Goal: Information Seeking & Learning: Learn about a topic

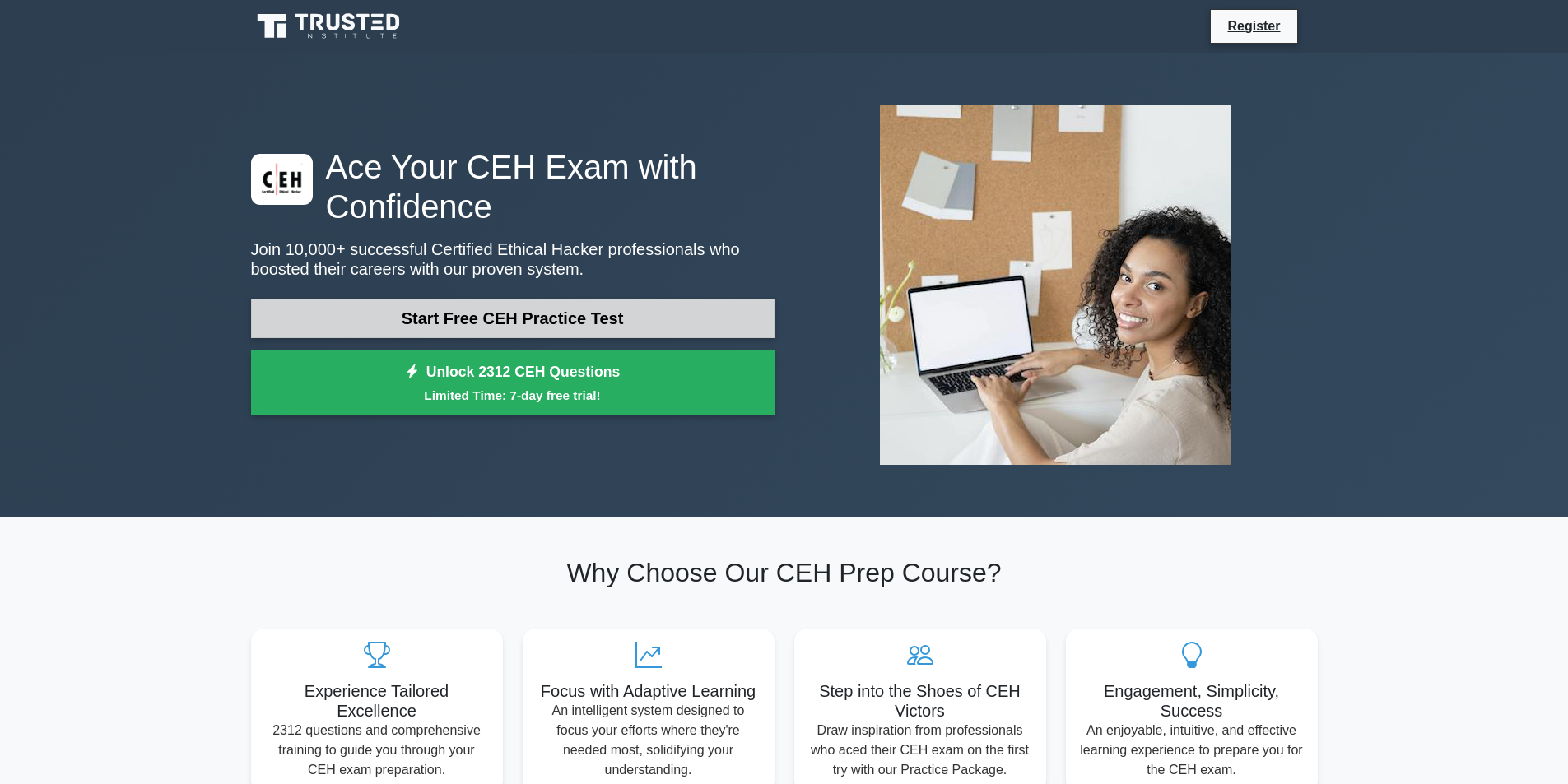
click at [561, 324] on link "Start Free CEH Practice Test" at bounding box center [512, 317] width 523 height 39
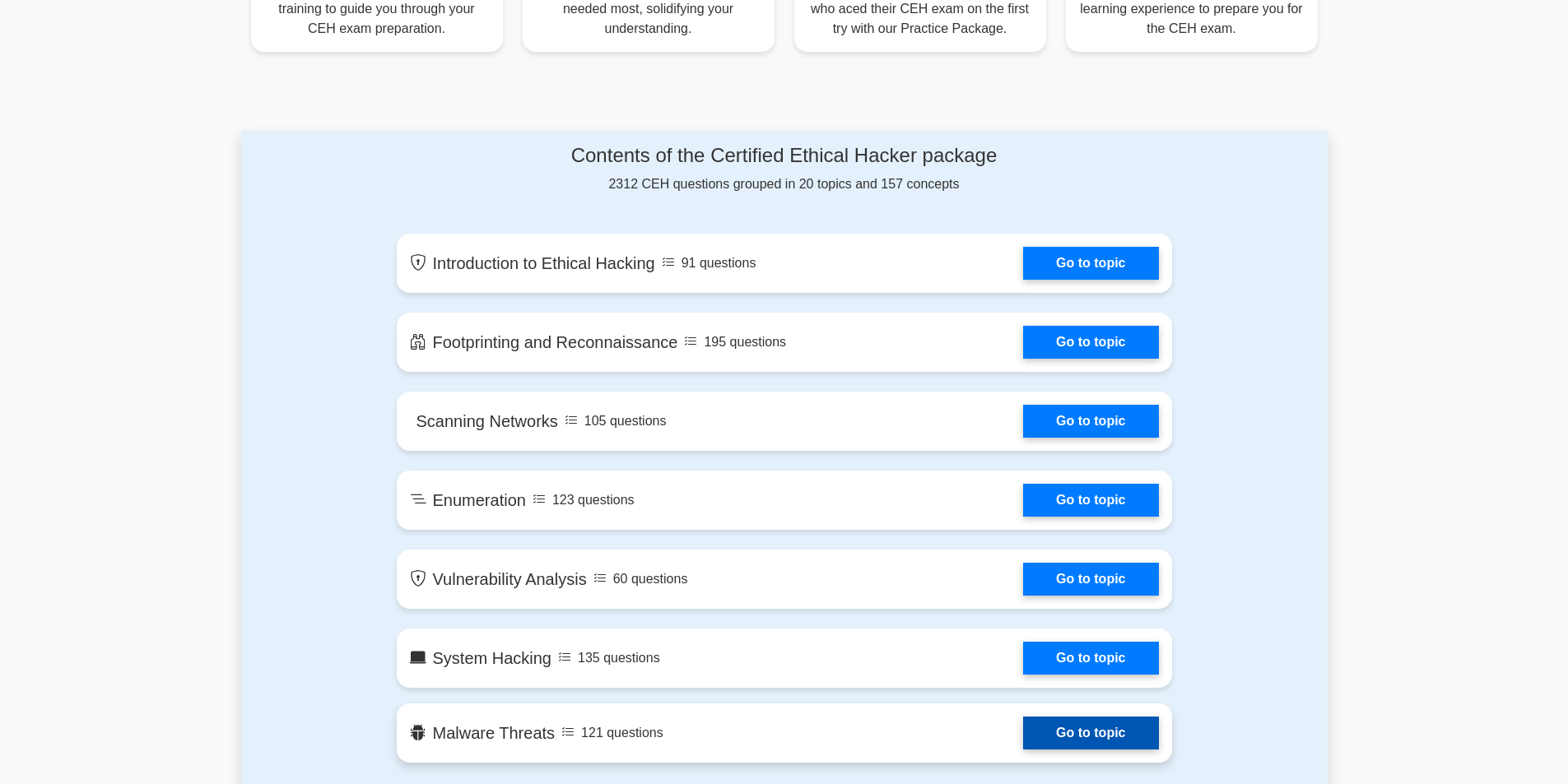
scroll to position [740, 0]
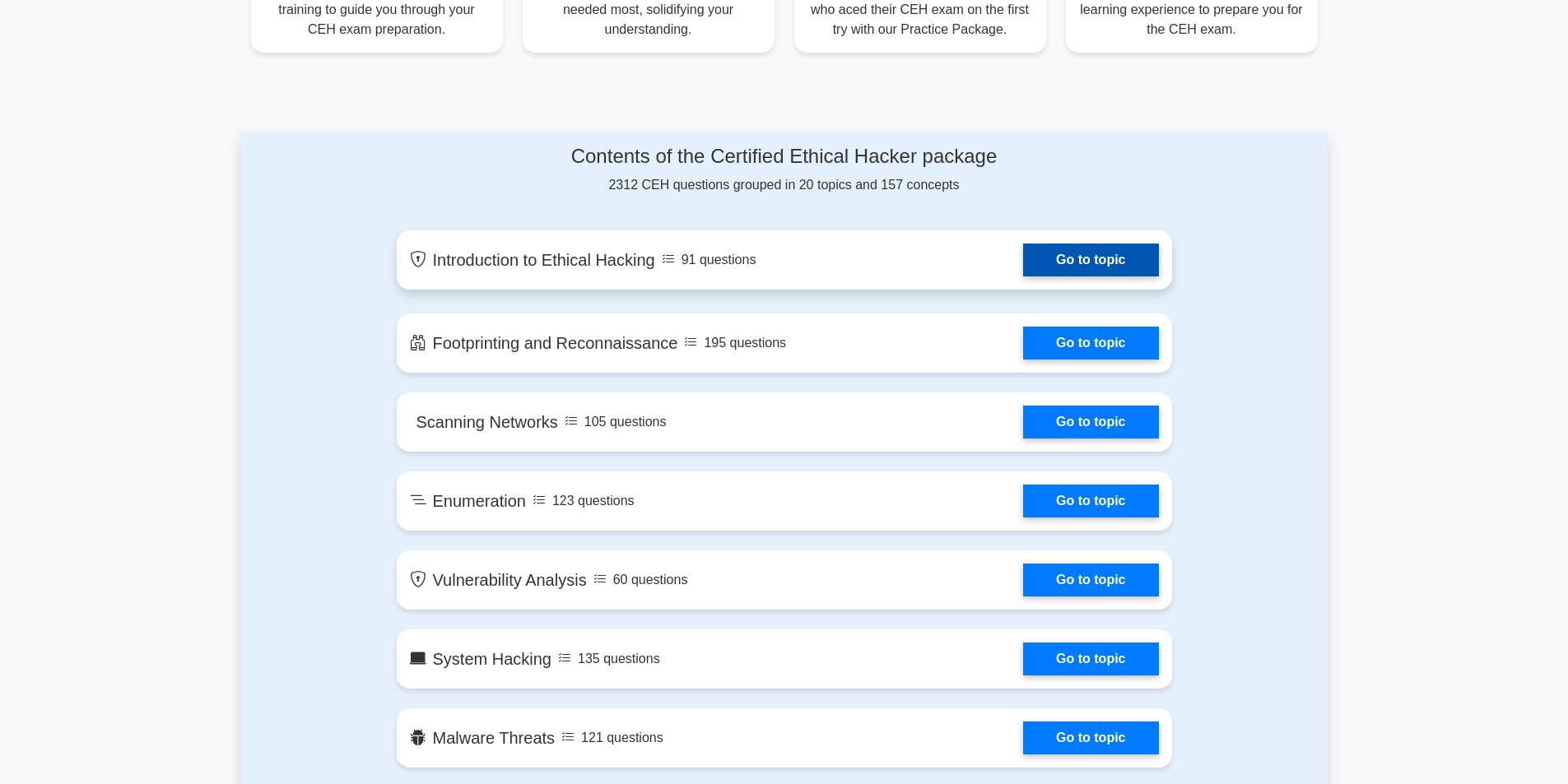
click at [1023, 262] on link "Go to topic" at bounding box center [1091, 260] width 135 height 33
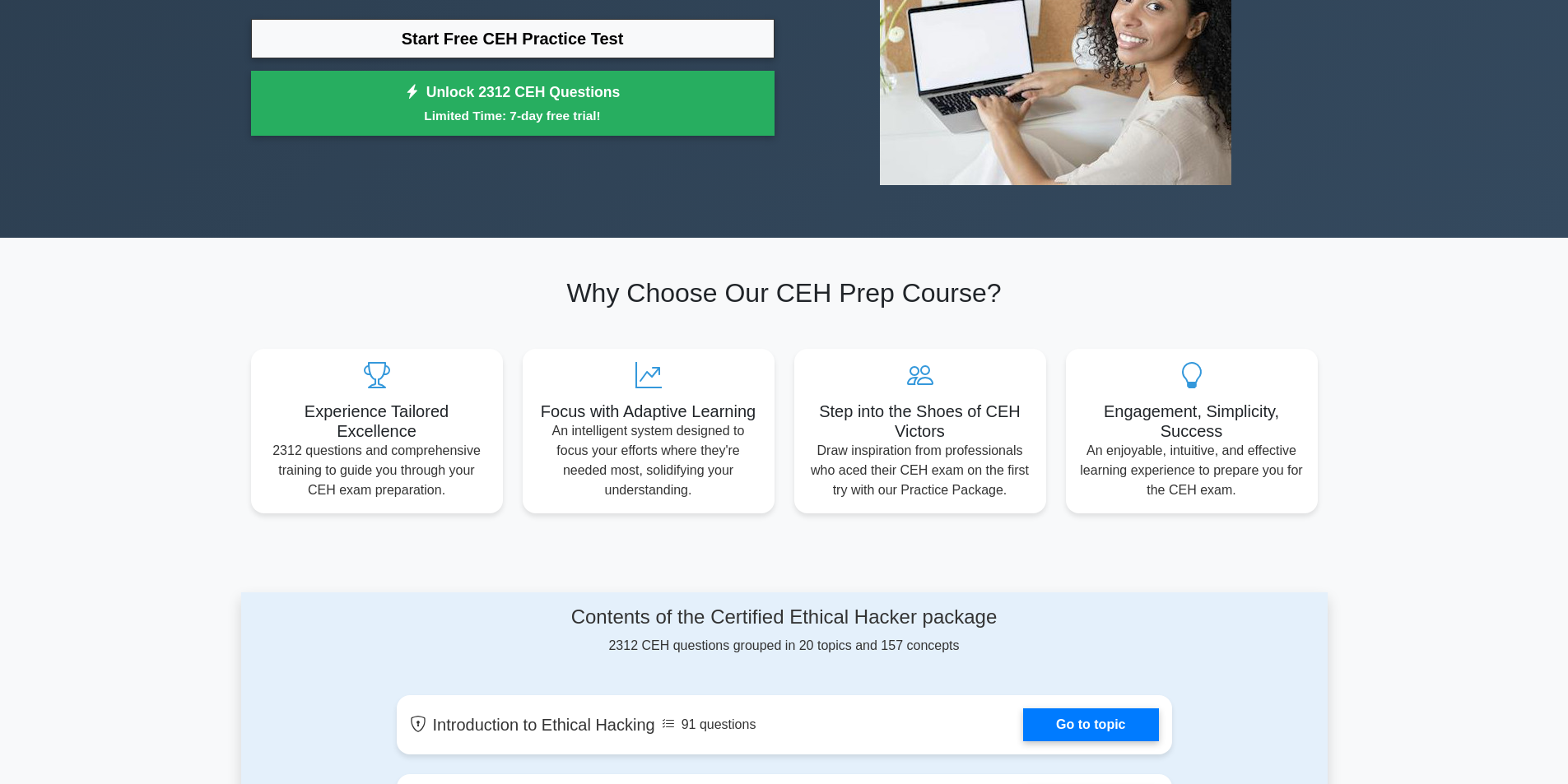
scroll to position [246, 0]
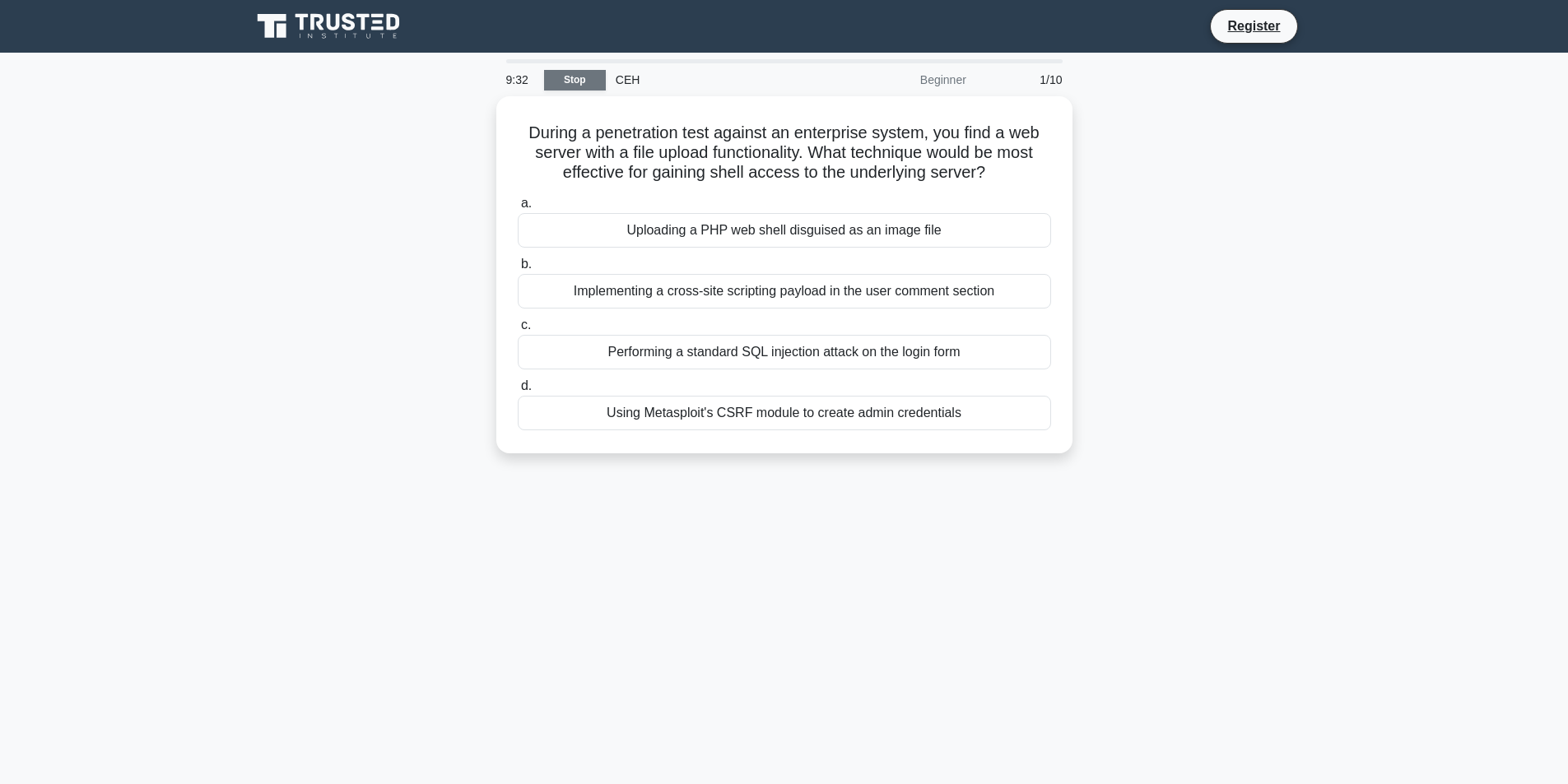
click at [576, 82] on link "Stop" at bounding box center [575, 80] width 61 height 20
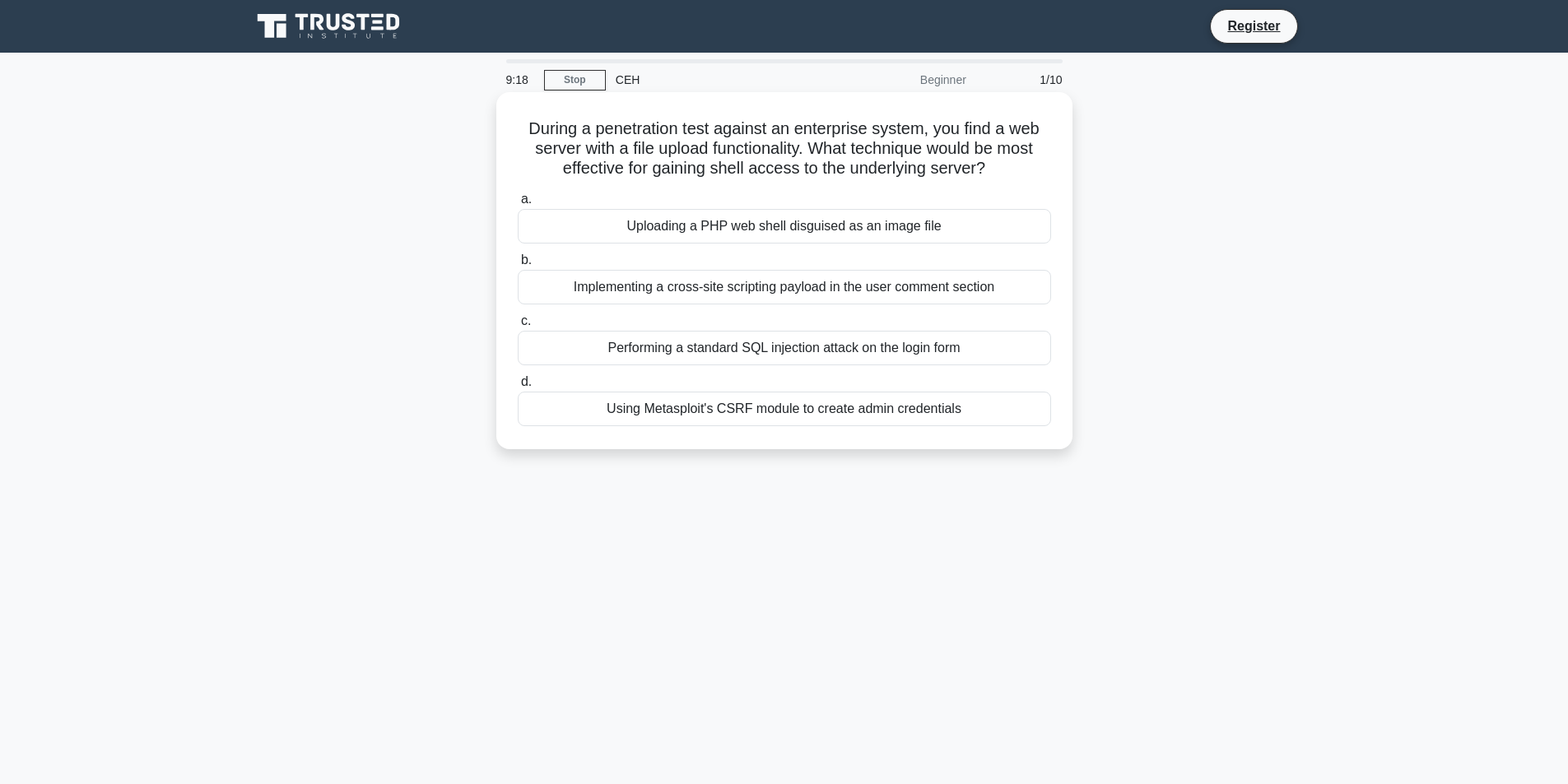
click at [848, 224] on div "Uploading a PHP web shell disguised as an image file" at bounding box center [784, 225] width 533 height 34
click at [523, 200] on span "a." at bounding box center [526, 199] width 11 height 14
click at [518, 200] on input "a. Uploading a PHP web shell disguised as an image file" at bounding box center [518, 199] width 0 height 11
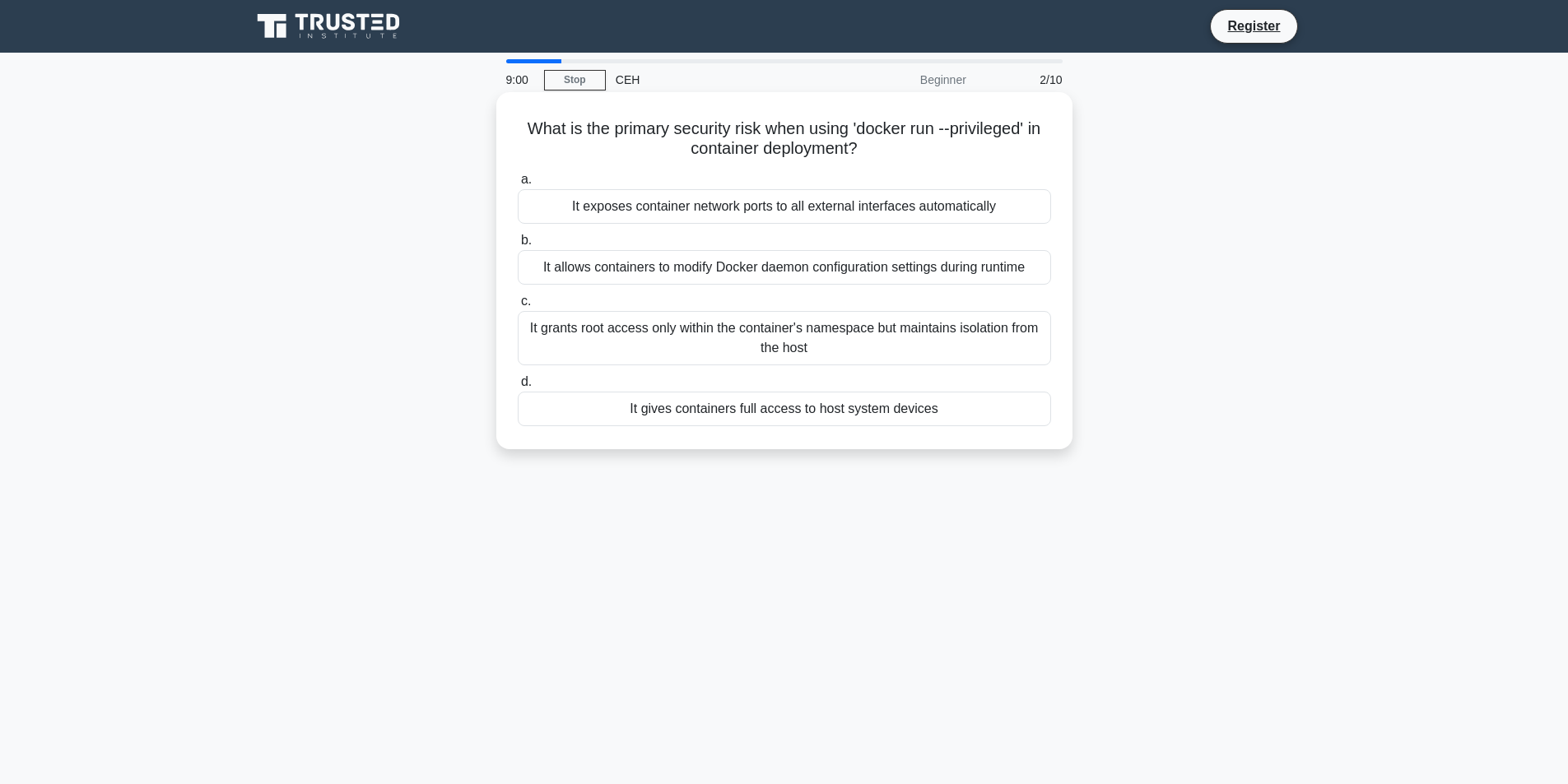
click at [523, 382] on span "d." at bounding box center [526, 381] width 11 height 14
click at [518, 382] on input "d. It gives containers full access to host system devices" at bounding box center [518, 382] width 0 height 11
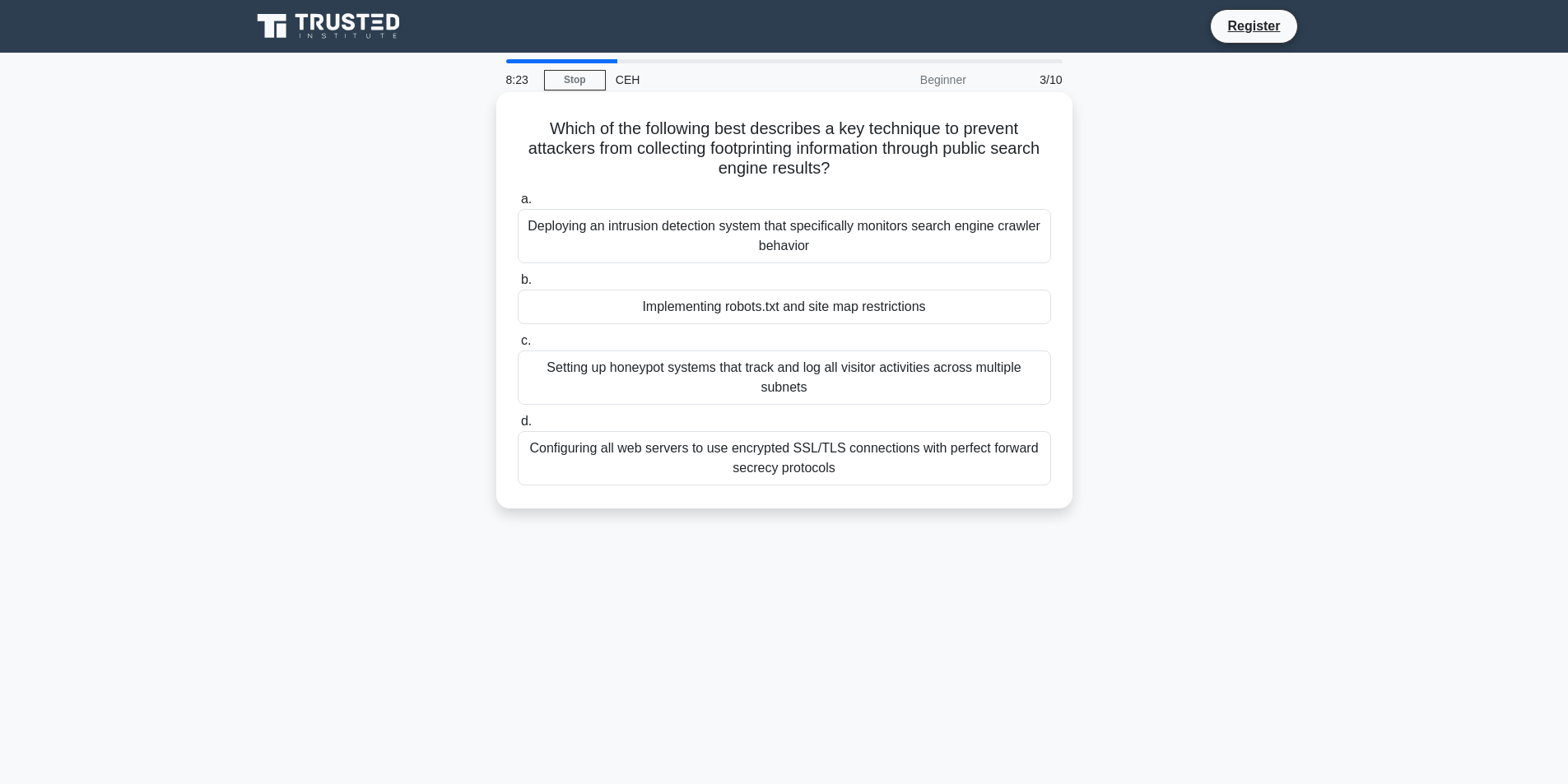
click at [917, 473] on div "Configuring all web servers to use encrypted SSL/TLS connections with perfect f…" at bounding box center [784, 458] width 533 height 54
click at [518, 427] on input "d. Configuring all web servers to use encrypted SSL/TLS connections with perfec…" at bounding box center [518, 422] width 0 height 11
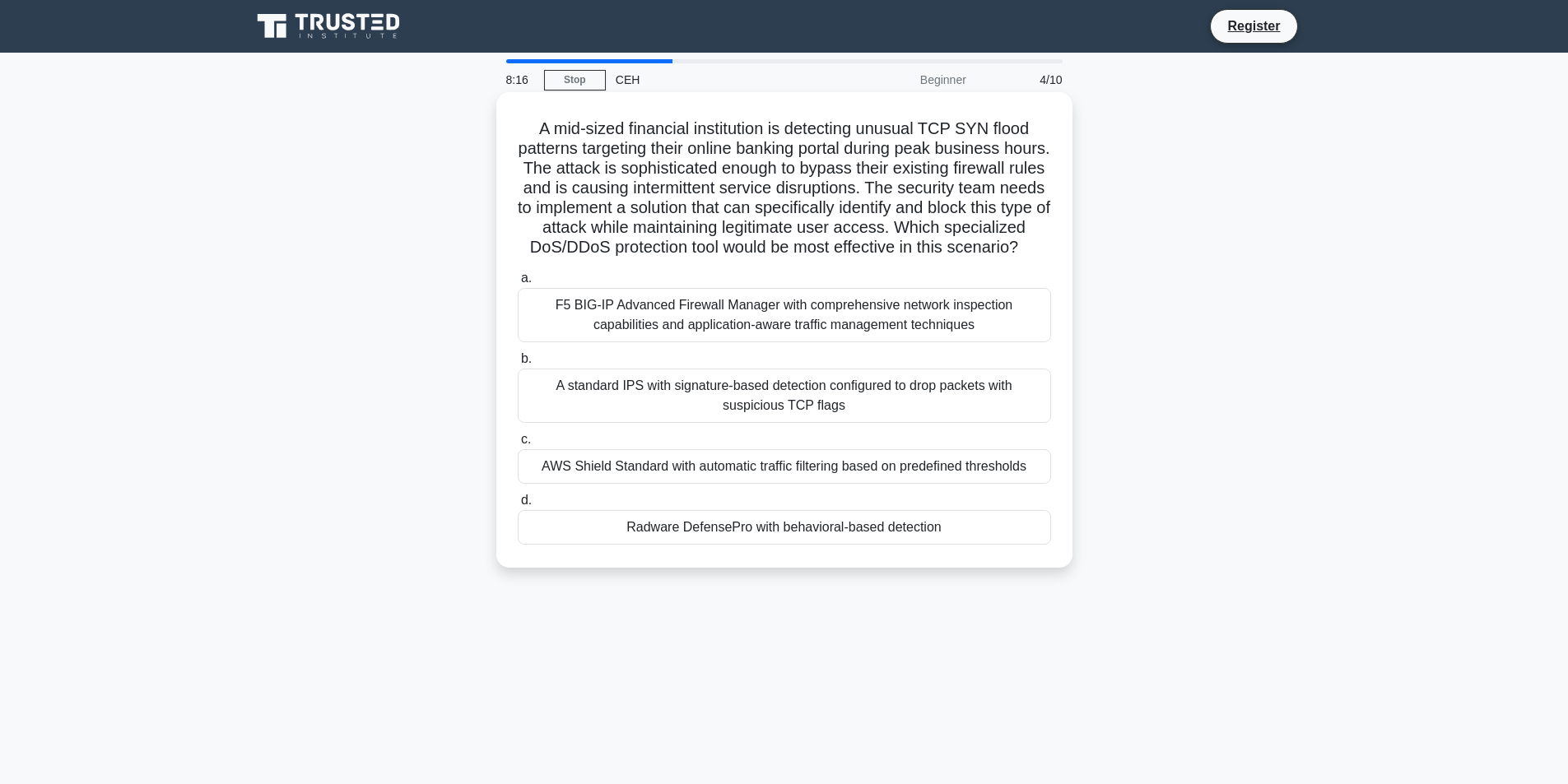
click at [846, 342] on div "F5 BIG-IP Advanced Firewall Manager with comprehensive network inspection capab…" at bounding box center [784, 315] width 533 height 54
click at [518, 284] on input "a. F5 BIG-IP Advanced Firewall Manager with comprehensive network inspection ca…" at bounding box center [518, 278] width 0 height 11
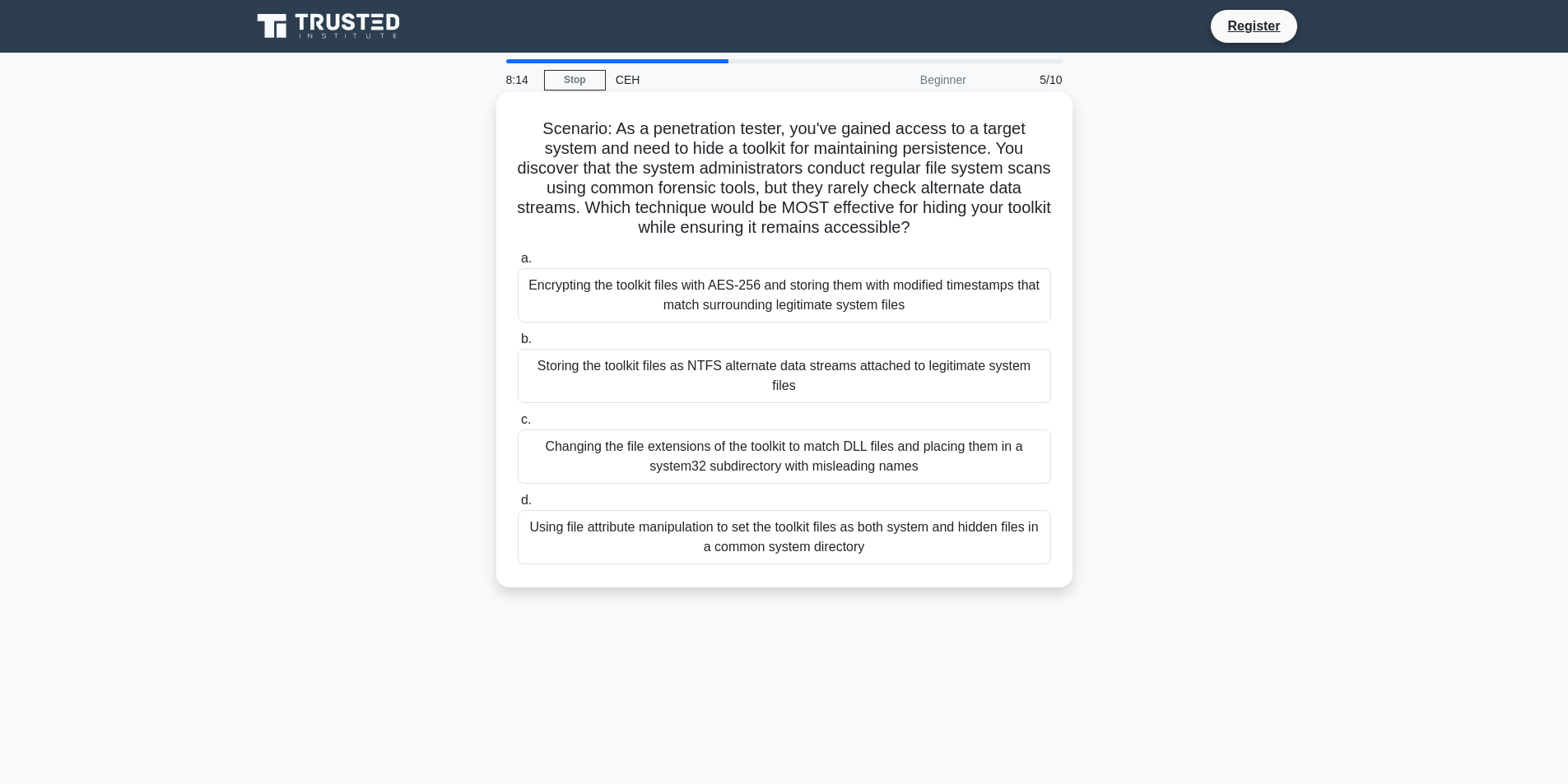
click at [725, 383] on div "Storing the toolkit files as NTFS alternate data streams attached to legitimate…" at bounding box center [784, 376] width 533 height 54
click at [518, 345] on input "b. Storing the toolkit files as NTFS alternate data streams attached to legitim…" at bounding box center [518, 339] width 0 height 11
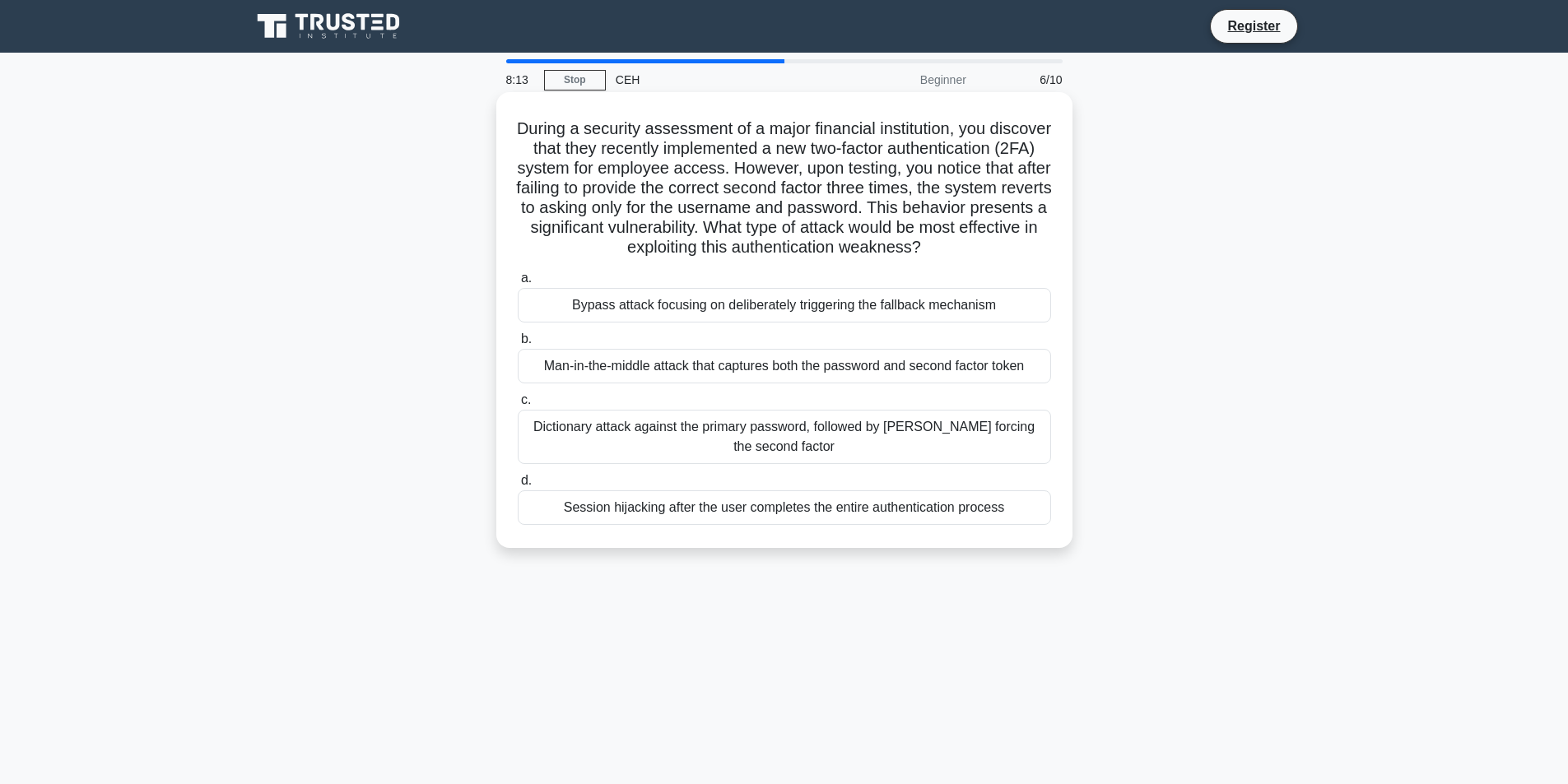
click at [750, 422] on label "c. Dictionary attack against the primary password, followed by brute forcing th…" at bounding box center [784, 427] width 533 height 74
click at [518, 405] on input "c. Dictionary attack against the primary password, followed by brute forcing th…" at bounding box center [518, 400] width 0 height 11
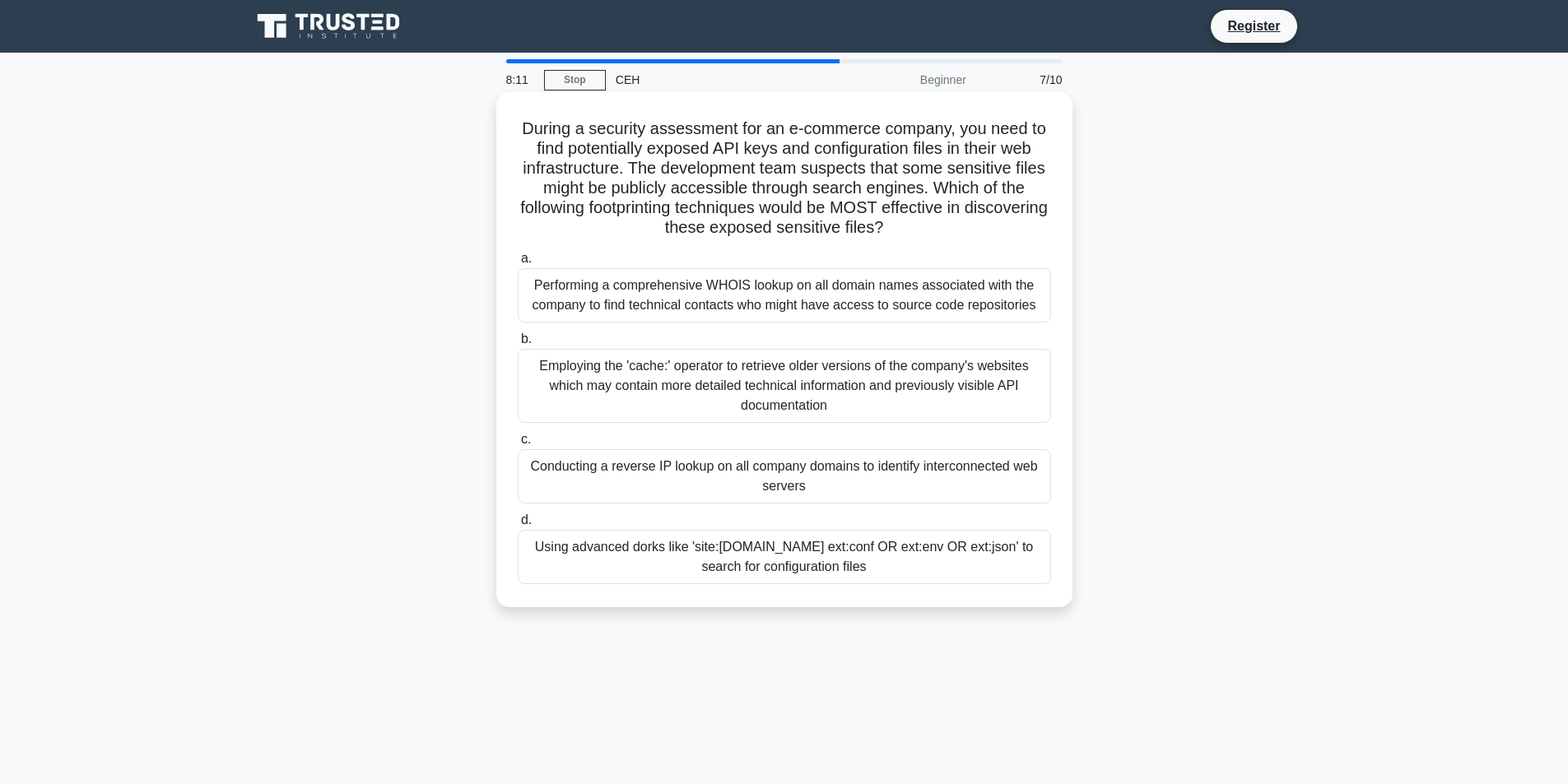
click at [752, 404] on div "Employing the 'cache:' operator to retrieve older versions of the company's web…" at bounding box center [784, 386] width 533 height 74
click at [518, 345] on input "b. Employing the 'cache:' operator to retrieve older versions of the company's …" at bounding box center [518, 339] width 0 height 11
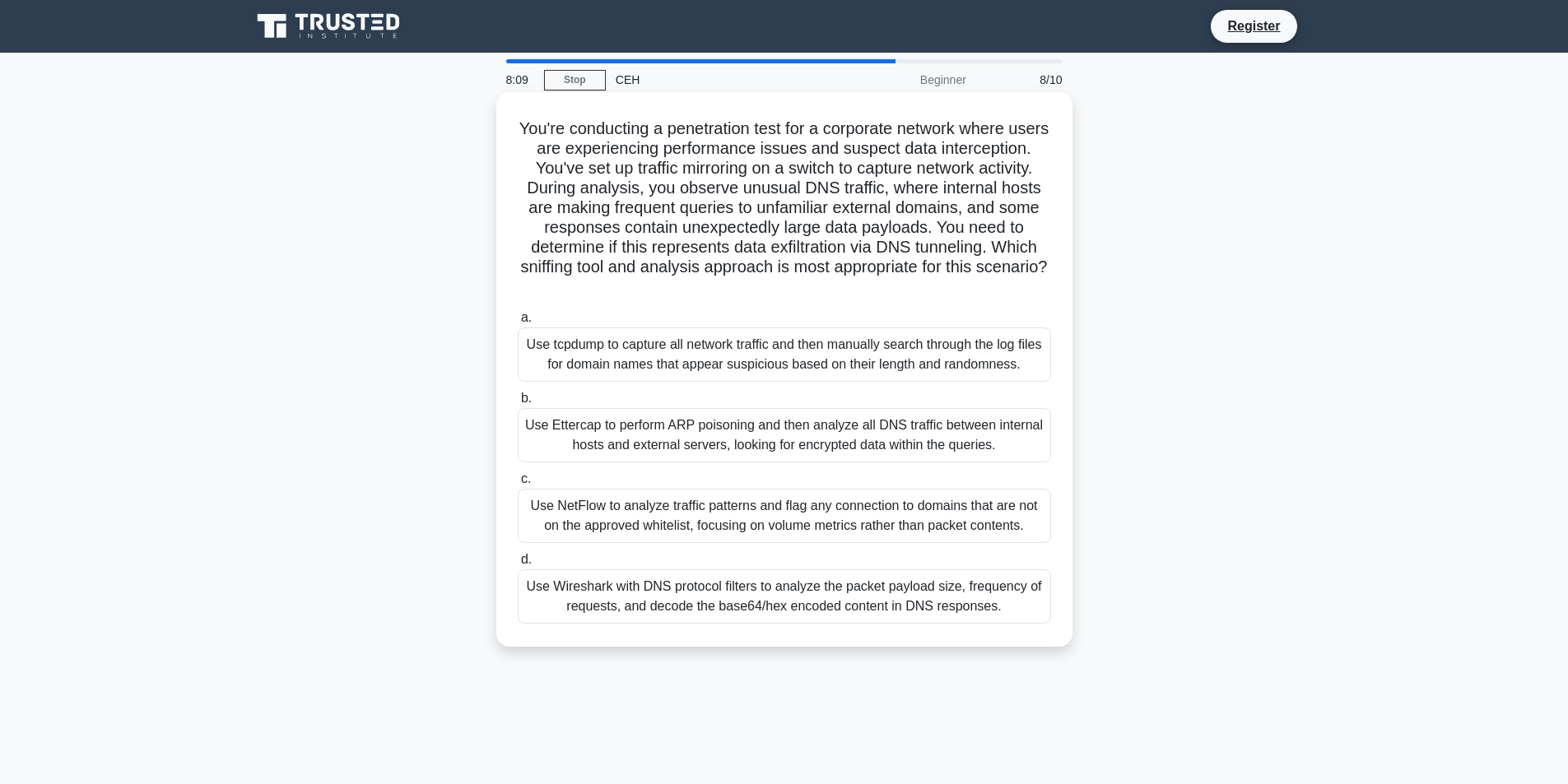
click at [764, 356] on div "Use tcpdump to capture all network traffic and then manually search through the…" at bounding box center [784, 354] width 533 height 54
click at [518, 324] on input "a. Use tcpdump to capture all network traffic and then manually search through …" at bounding box center [518, 317] width 0 height 11
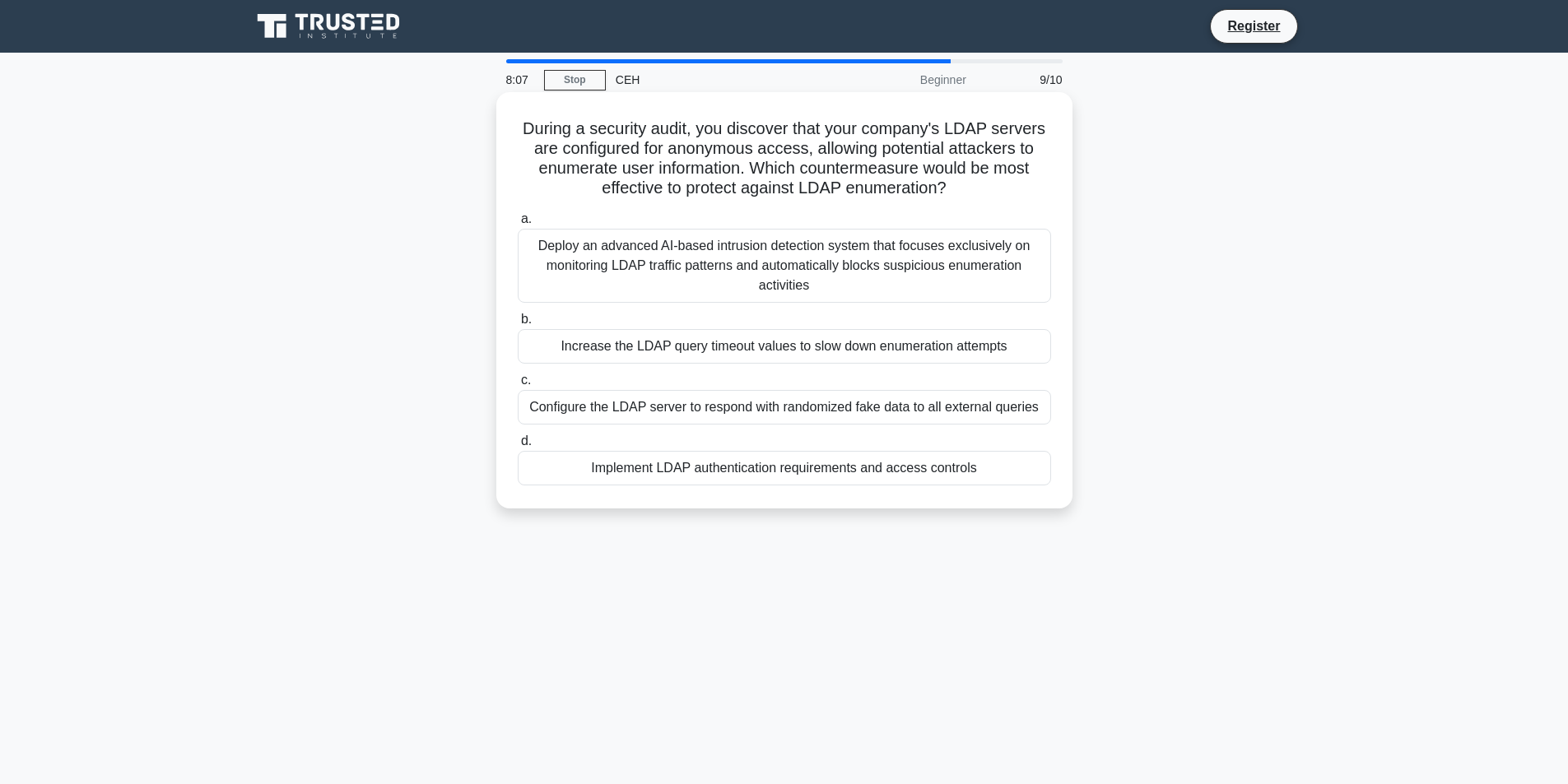
click at [774, 348] on div "Increase the LDAP query timeout values to slow down enumeration attempts" at bounding box center [784, 346] width 533 height 34
click at [518, 324] on input "b. Increase the LDAP query timeout values to slow down enumeration attempts" at bounding box center [518, 319] width 0 height 11
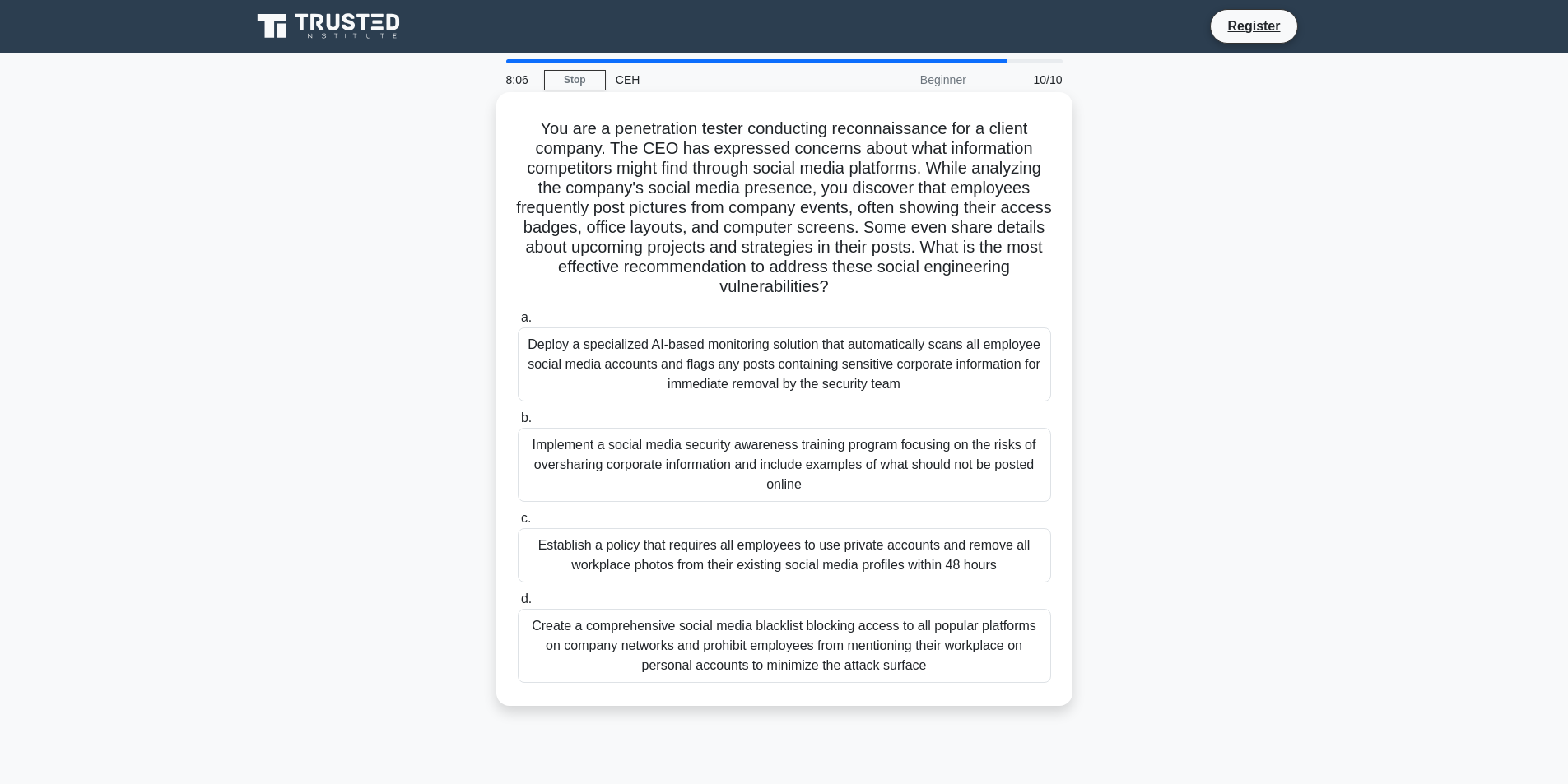
click at [776, 346] on div "Deploy a specialized AI-based monitoring solution that automatically scans all …" at bounding box center [784, 364] width 533 height 74
click at [518, 324] on input "a. Deploy a specialized AI-based monitoring solution that automatically scans a…" at bounding box center [518, 317] width 0 height 11
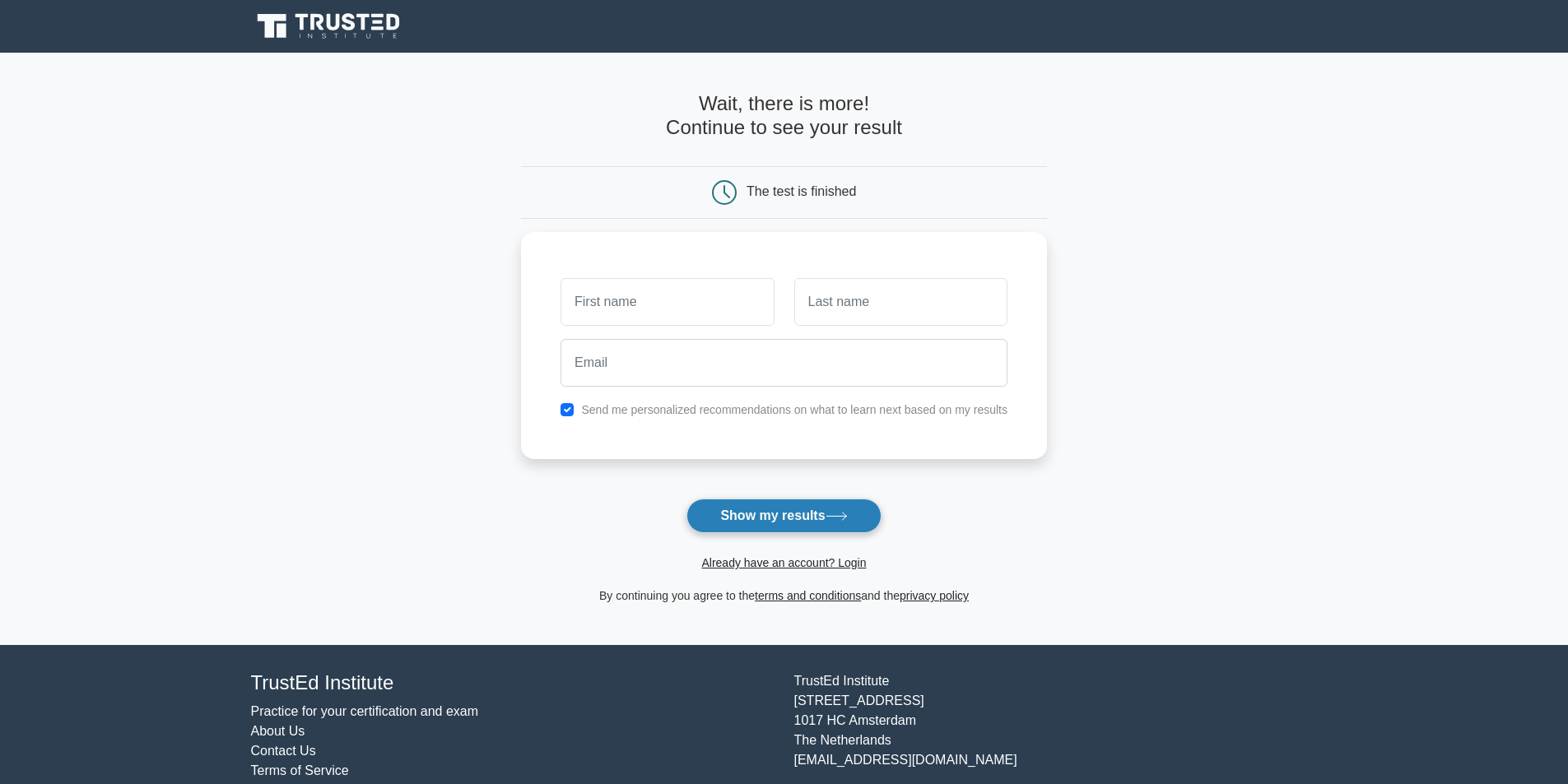
click at [763, 510] on button "Show my results" at bounding box center [783, 515] width 194 height 34
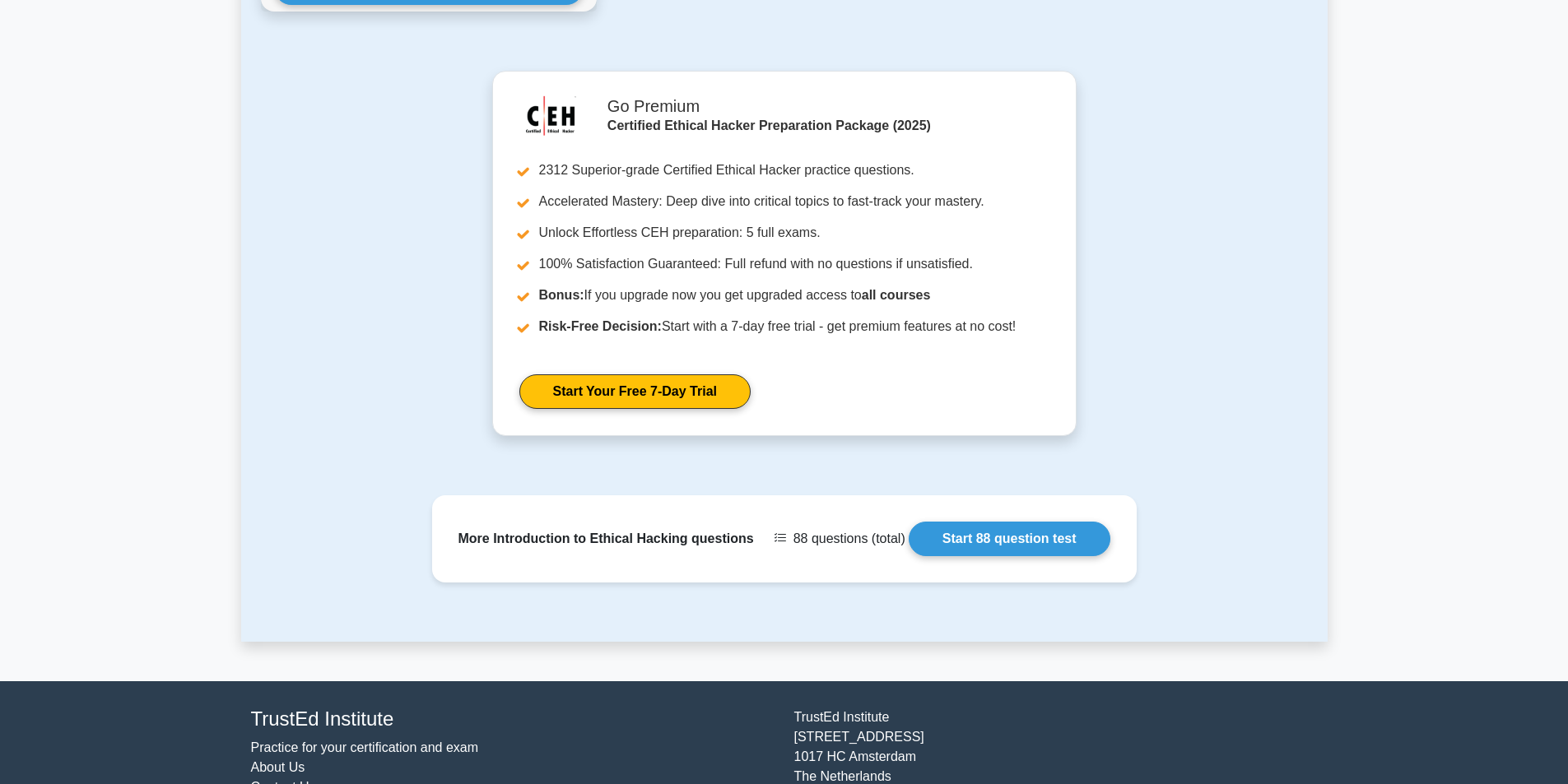
scroll to position [1856, 0]
